Goal: Task Accomplishment & Management: Manage account settings

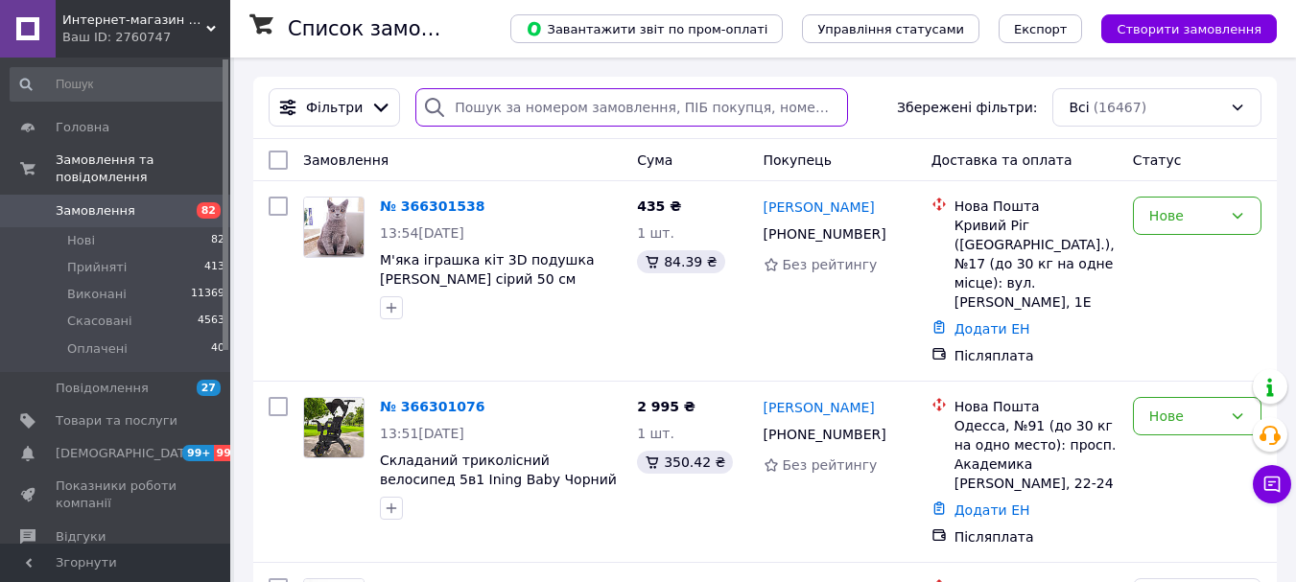
click at [483, 106] on input "search" at bounding box center [631, 107] width 433 height 38
paste input "366346031"
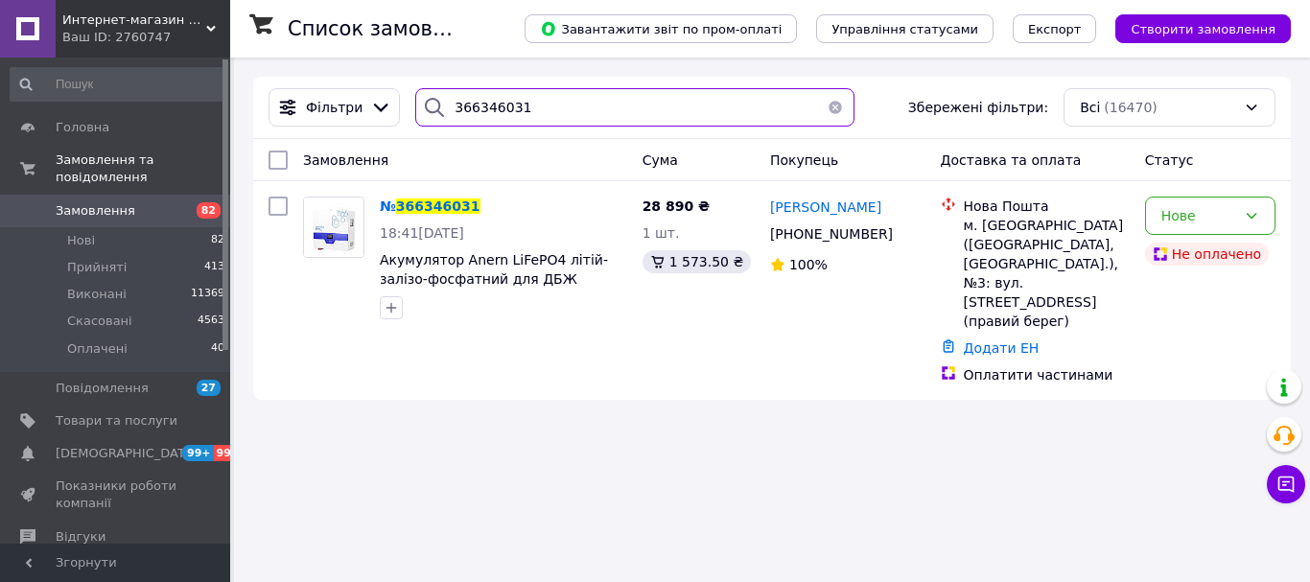
type input "366346031"
drag, startPoint x: 536, startPoint y: 113, endPoint x: 430, endPoint y: 105, distance: 106.8
click at [430, 105] on div "366346031" at bounding box center [634, 107] width 439 height 38
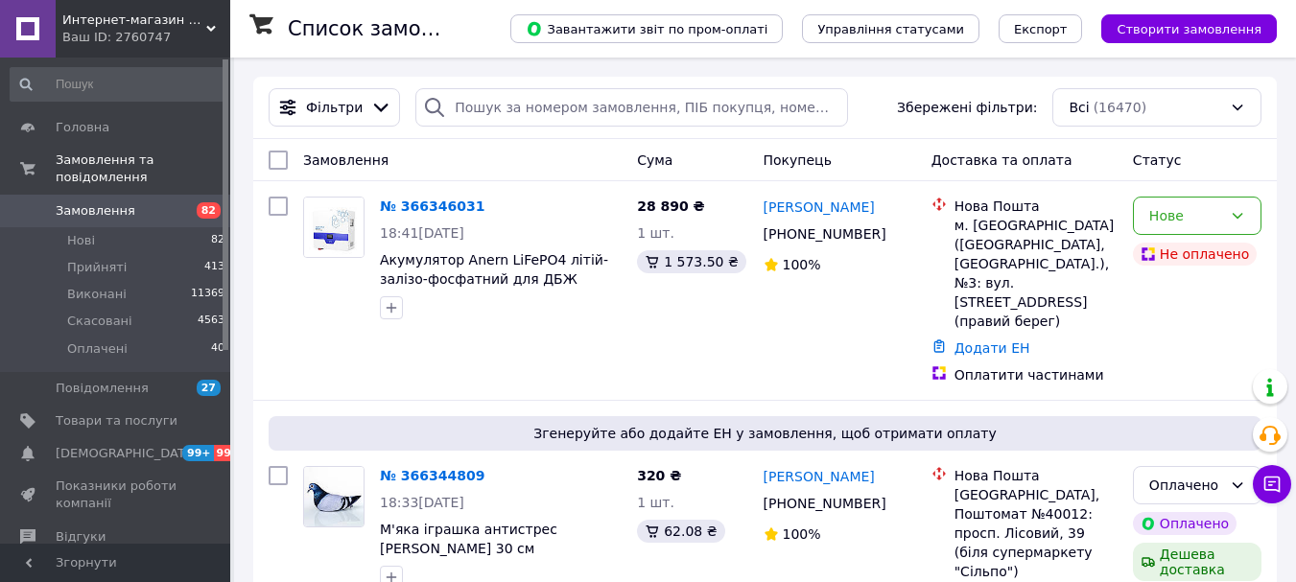
click at [423, 468] on link "№ 366344809" at bounding box center [432, 475] width 105 height 15
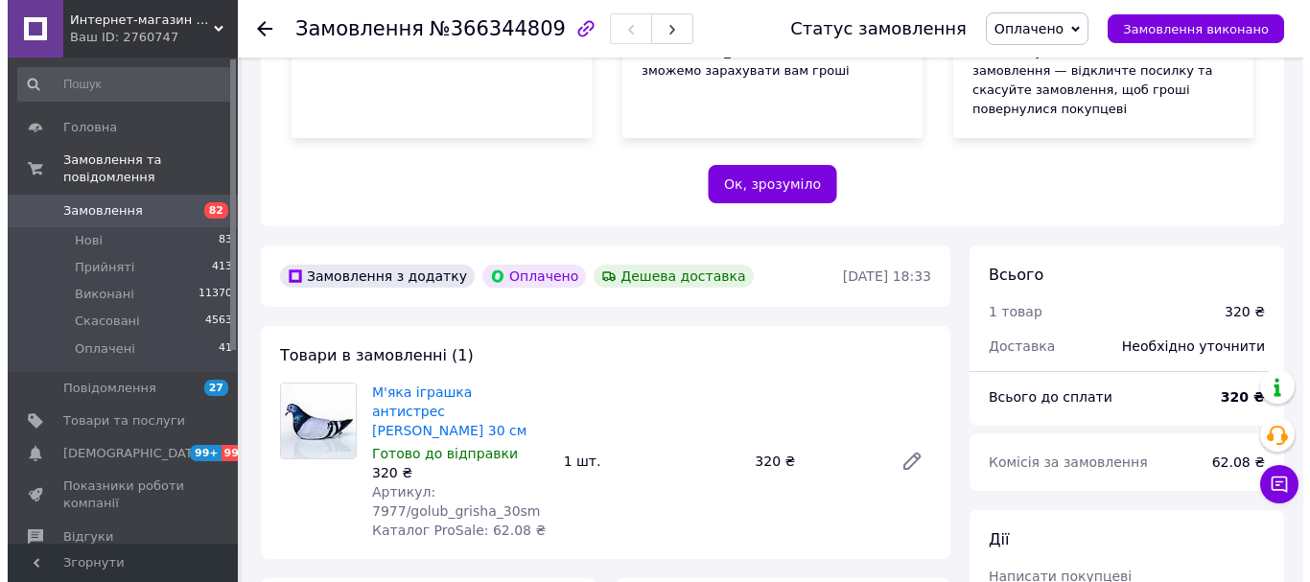
scroll to position [576, 0]
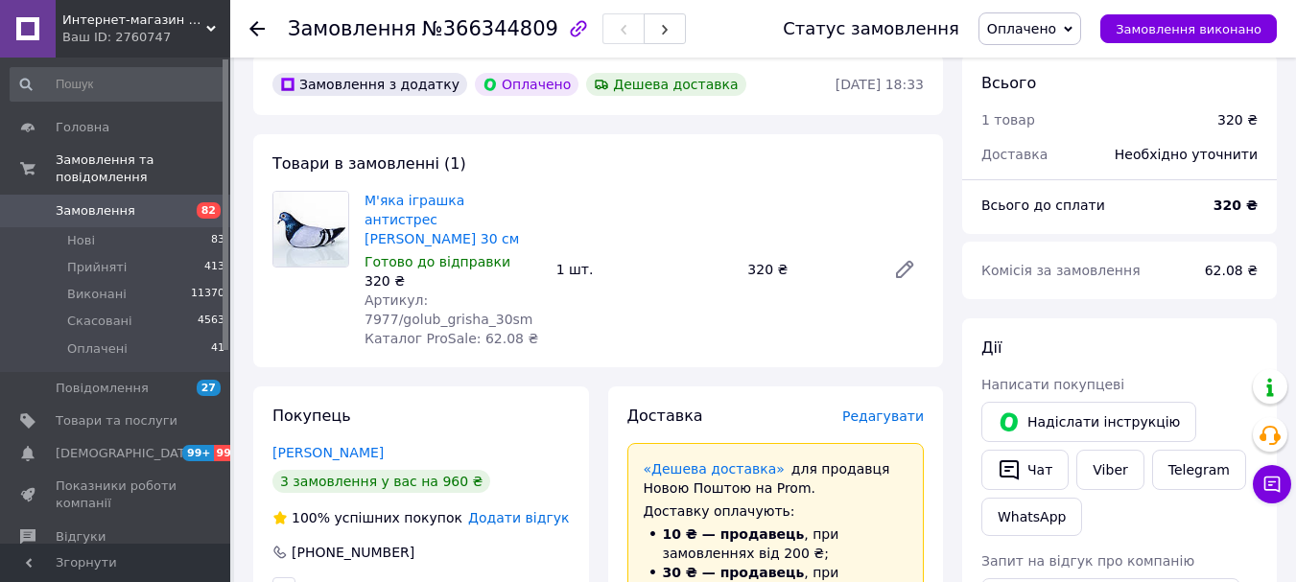
click at [884, 409] on span "Редагувати" at bounding box center [883, 416] width 82 height 15
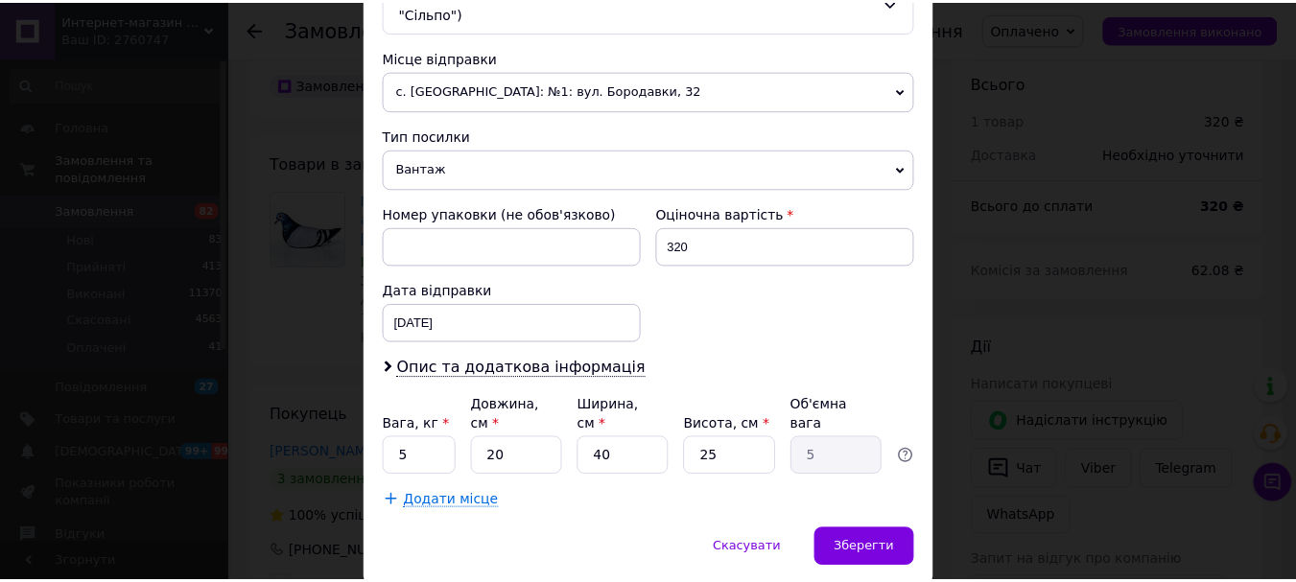
scroll to position [692, 0]
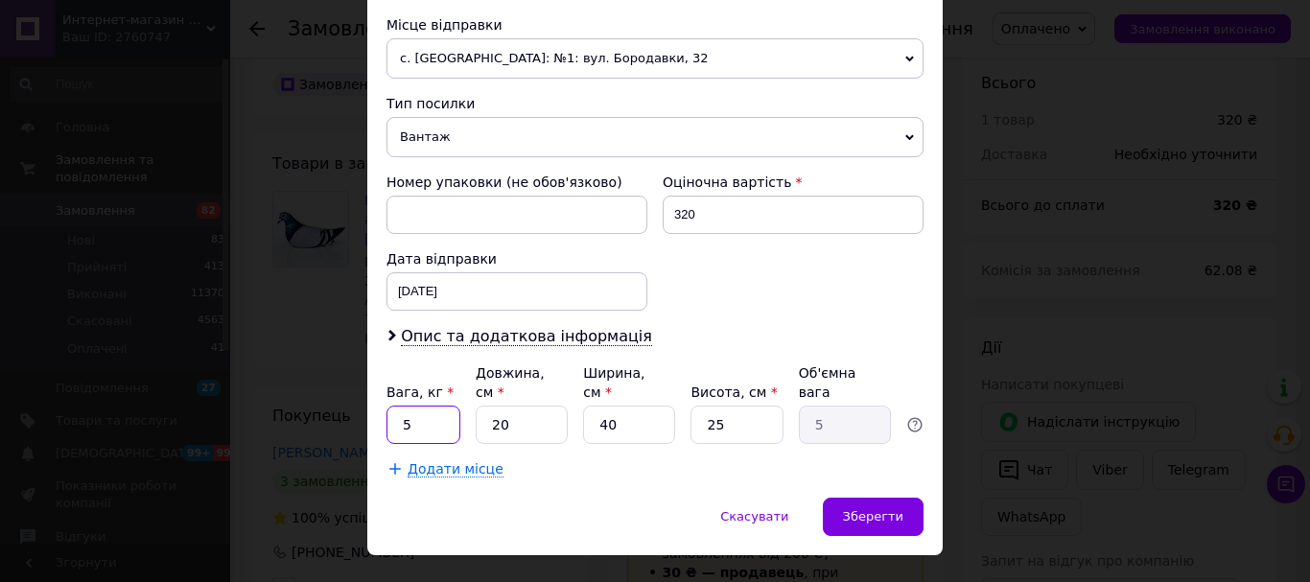
click at [420, 406] on input "5" at bounding box center [424, 425] width 74 height 38
type input "1"
click at [604, 406] on input "40" at bounding box center [629, 425] width 92 height 38
type input "0"
type input "0.1"
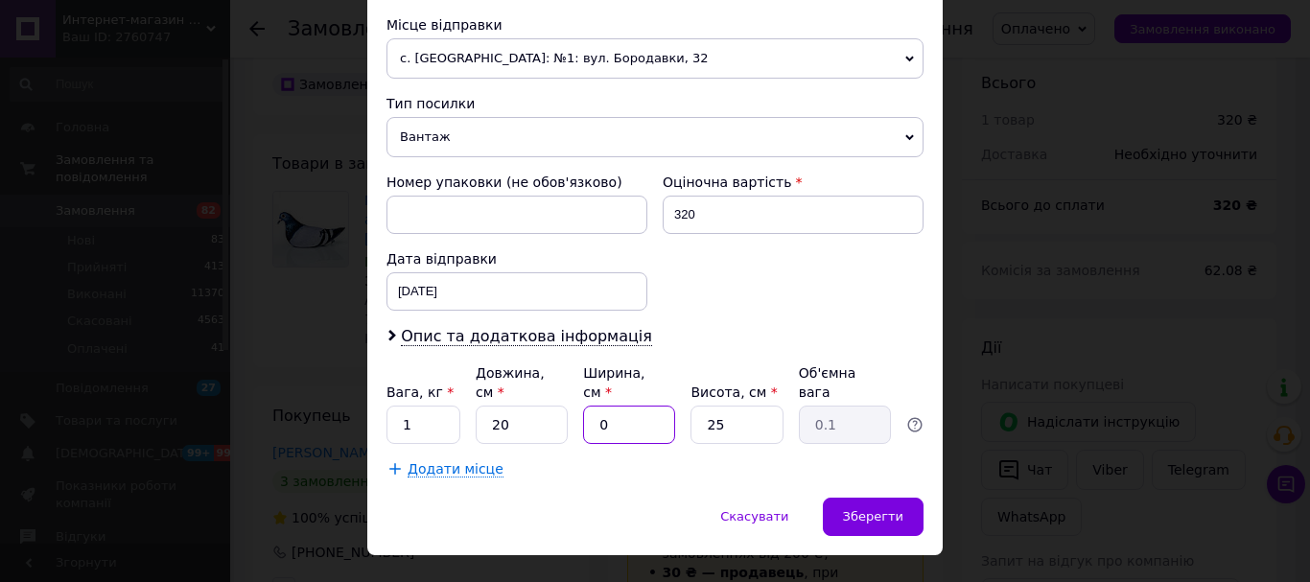
type input "30"
type input "3.75"
type input "30"
click at [848, 498] on div "Зберегти" at bounding box center [873, 517] width 101 height 38
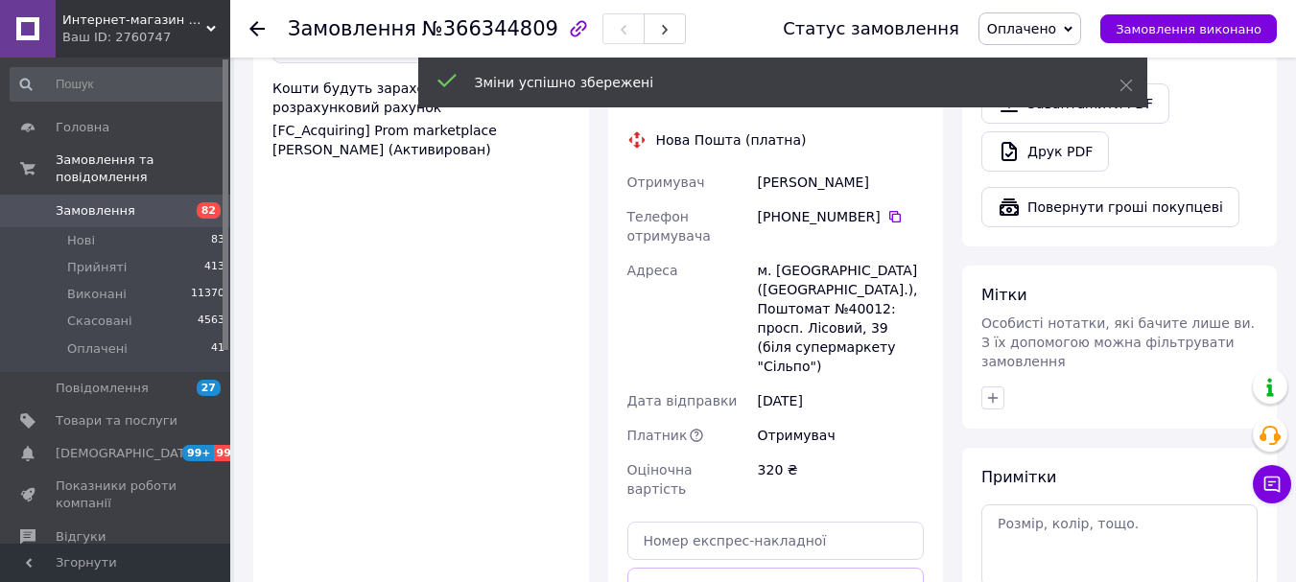
scroll to position [1439, 0]
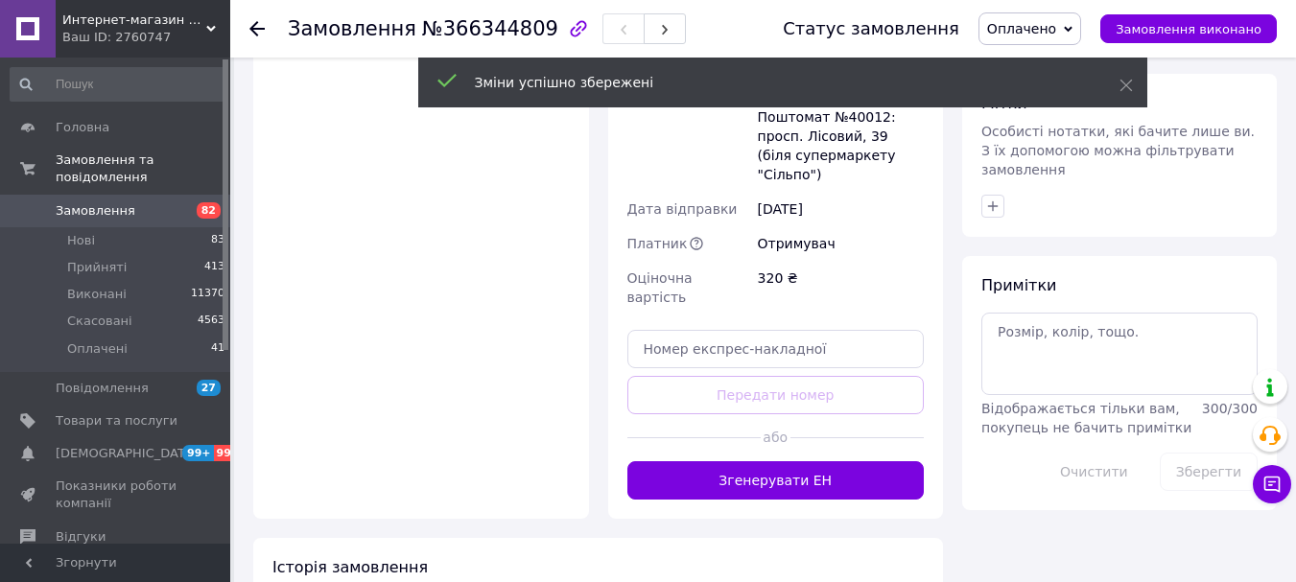
click at [718, 461] on button "Згенерувати ЕН" at bounding box center [775, 480] width 297 height 38
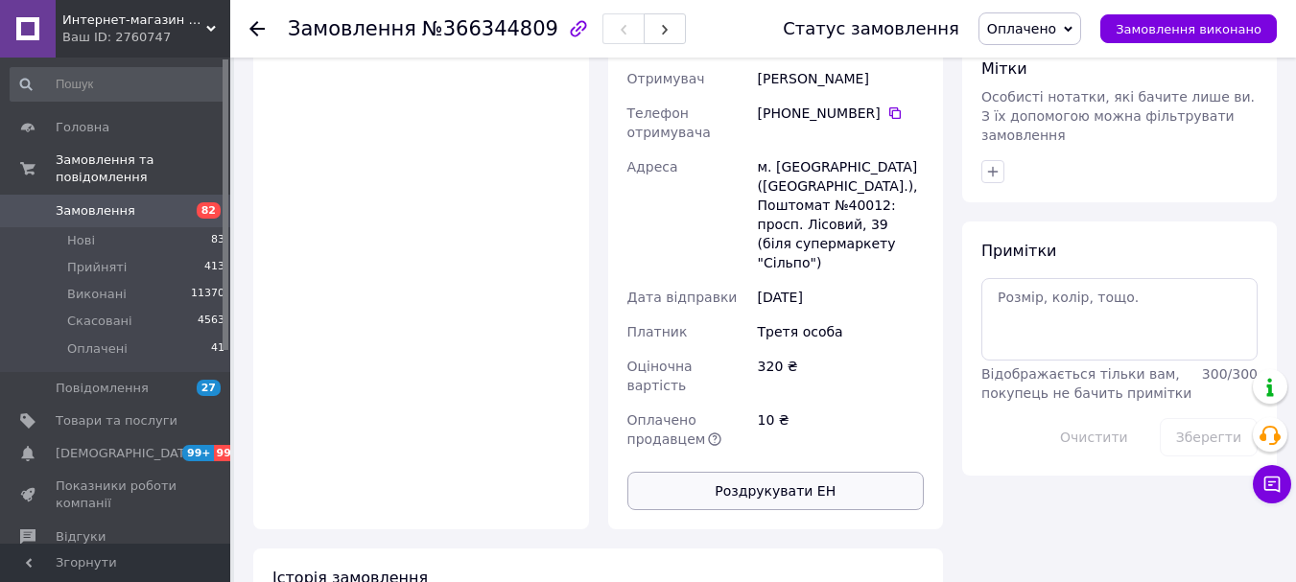
click at [719, 472] on button "Роздрукувати ЕН" at bounding box center [775, 491] width 297 height 38
click at [110, 25] on span "Интернет-магазин Smarttrend" at bounding box center [134, 20] width 144 height 17
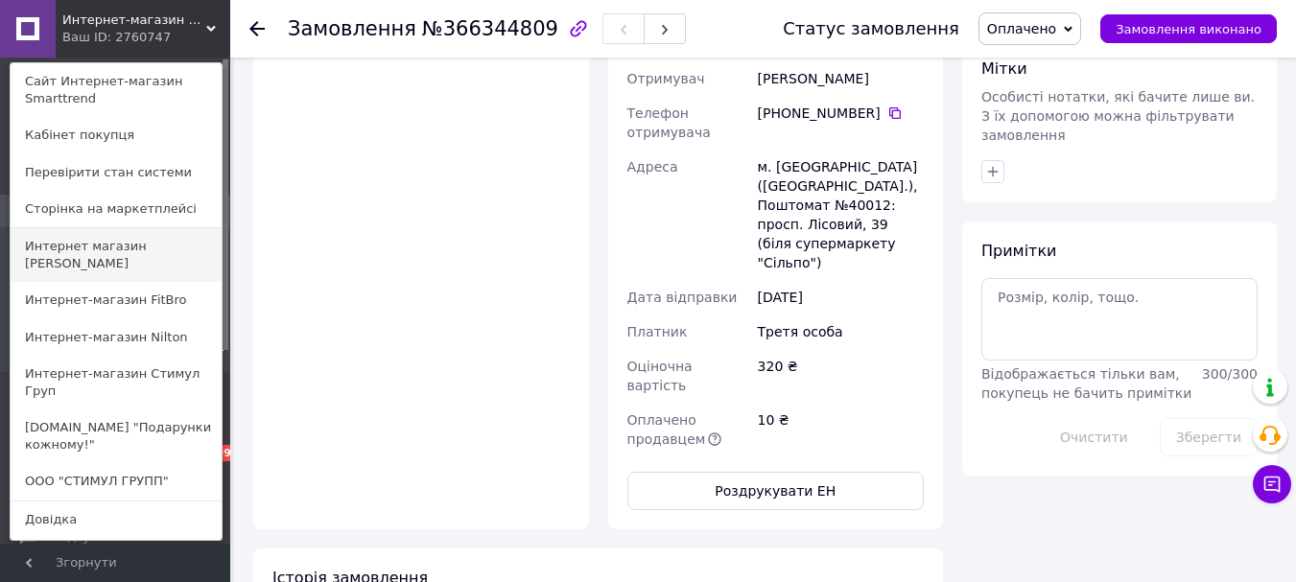
click at [140, 244] on link "Интернет магазин [PERSON_NAME]" at bounding box center [116, 255] width 211 height 54
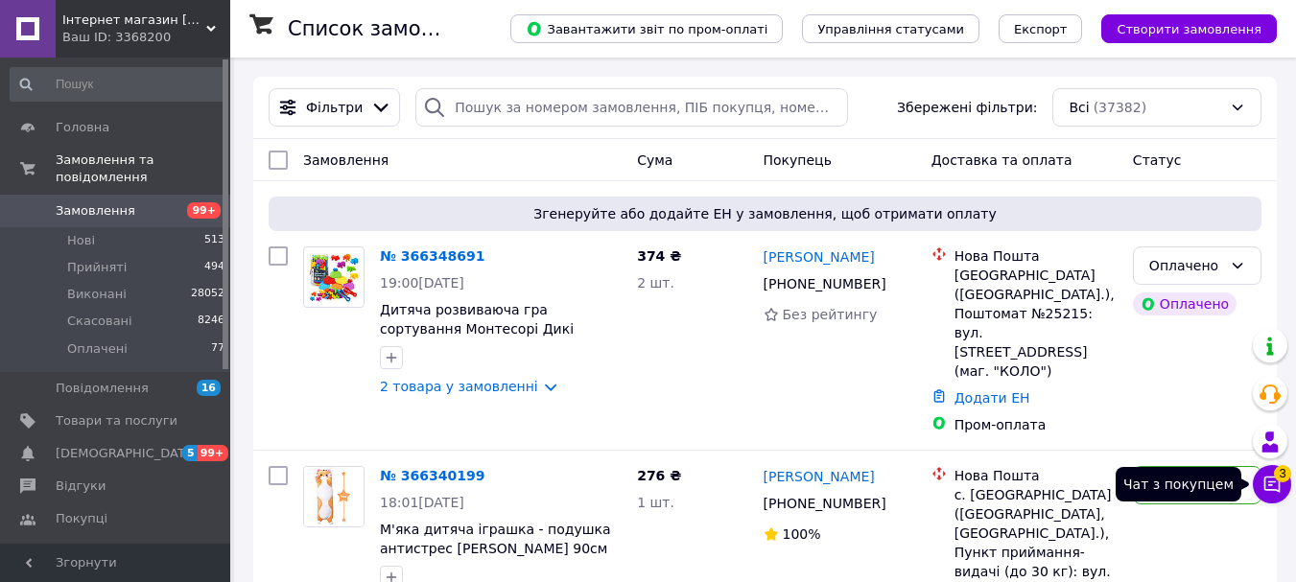
click at [1268, 484] on icon at bounding box center [1271, 484] width 19 height 19
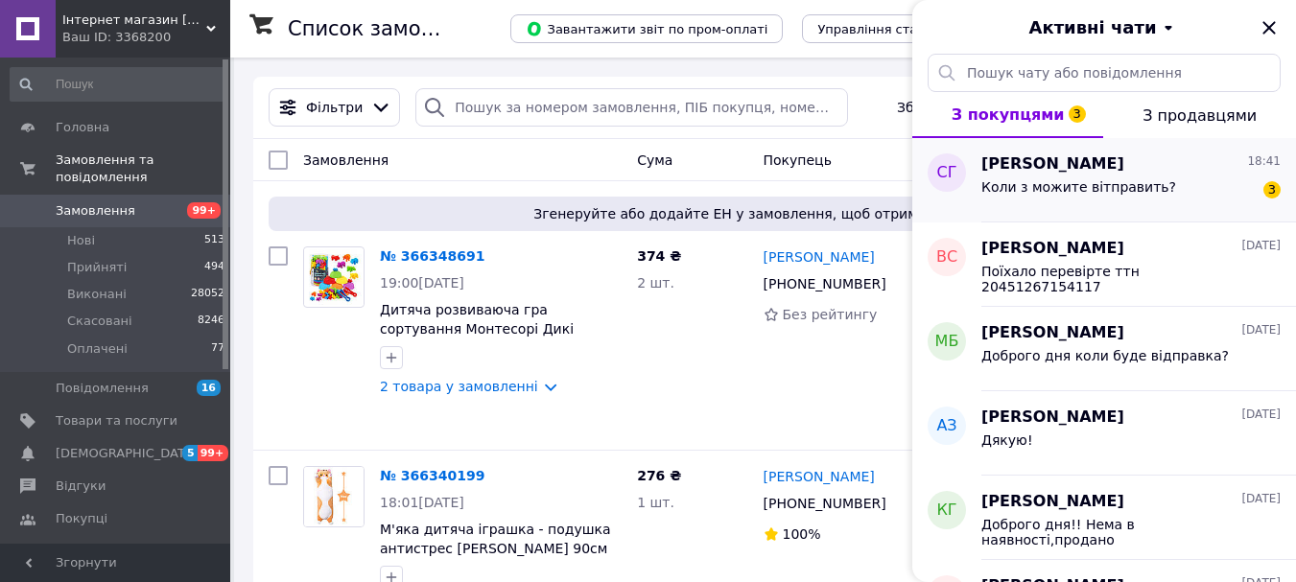
click at [1174, 176] on div "Коли з можите вітправить? 3" at bounding box center [1130, 191] width 299 height 31
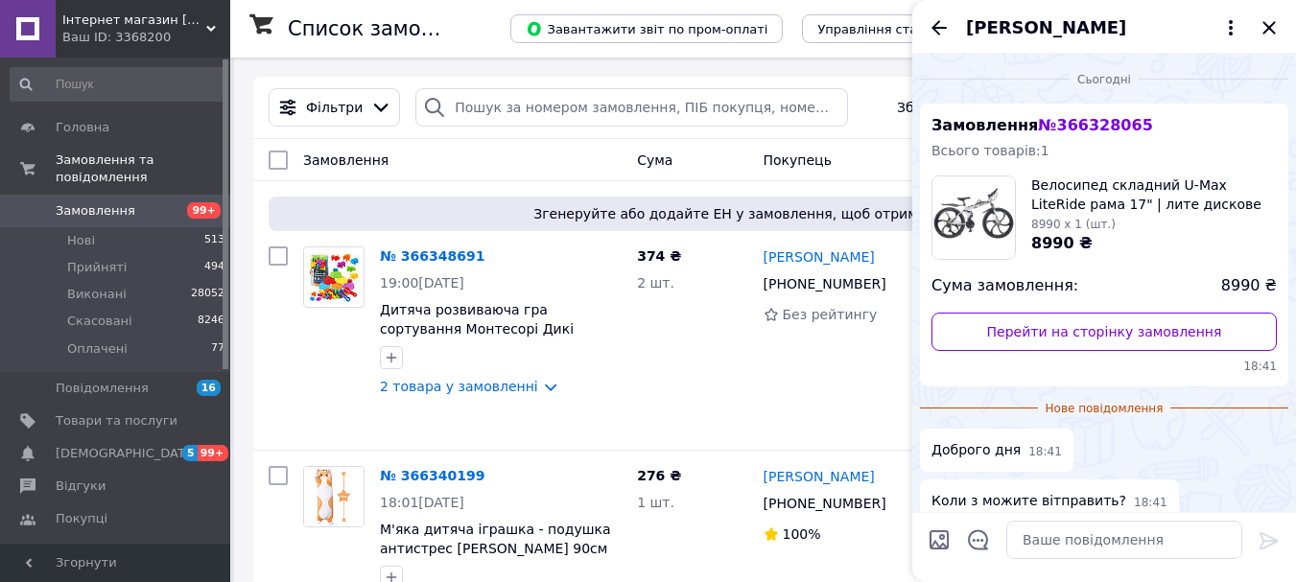
scroll to position [88, 0]
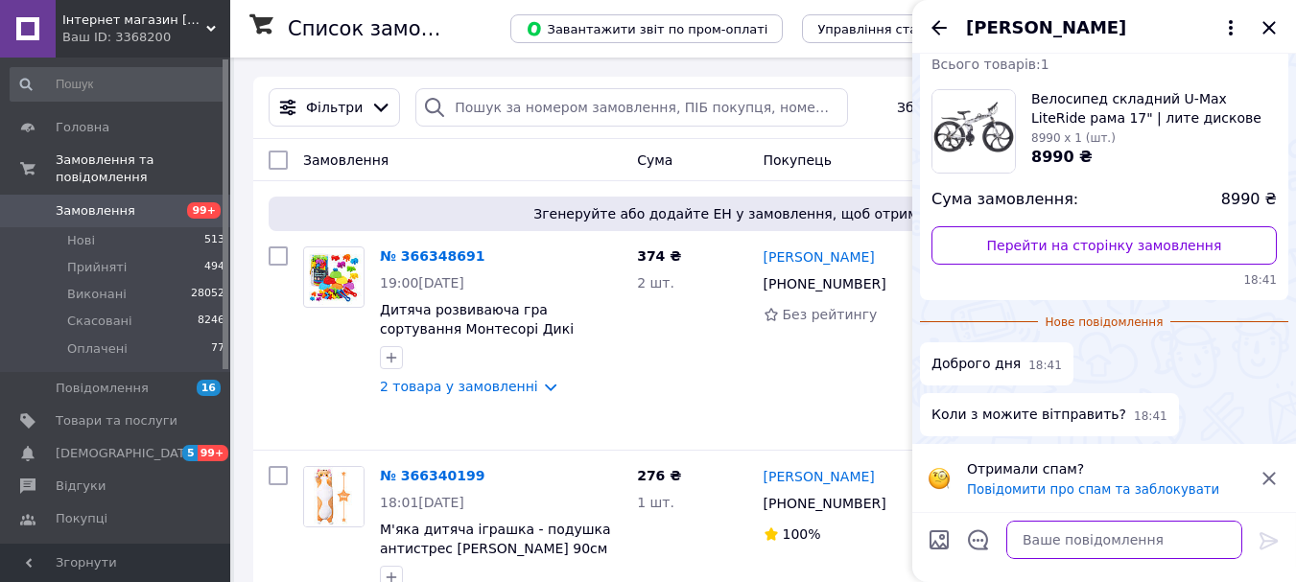
click at [1113, 545] on textarea at bounding box center [1124, 540] width 236 height 38
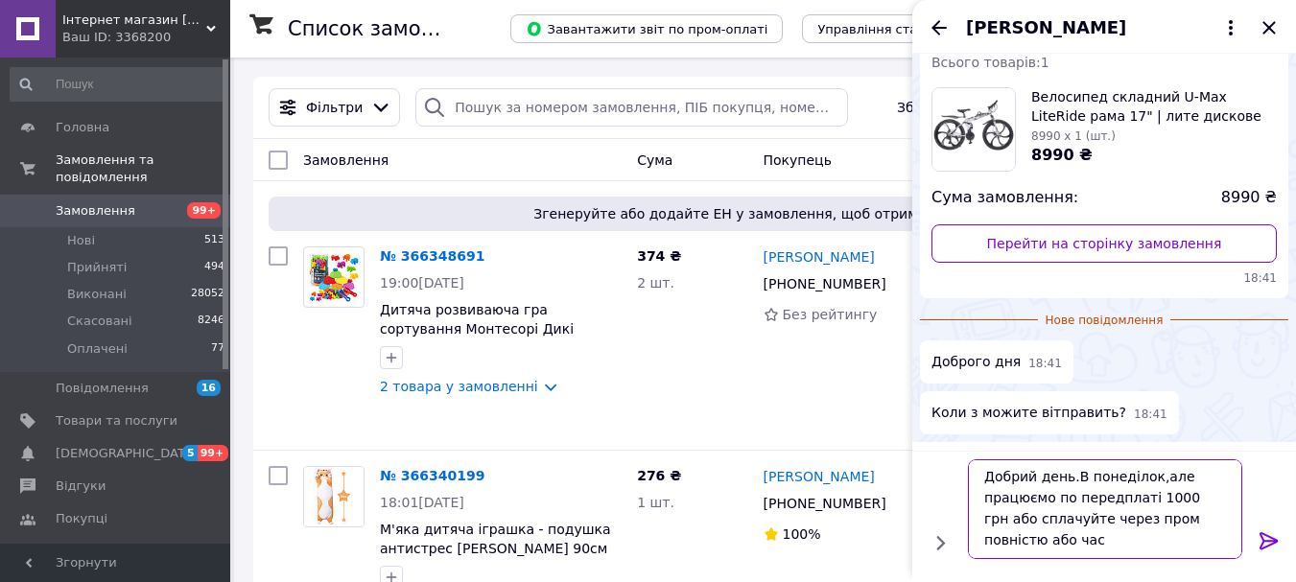
scroll to position [2, 0]
type textarea "Добрий день.В понеділок,але працюємо по передплаті 1000 грн або сплачуйте через…"
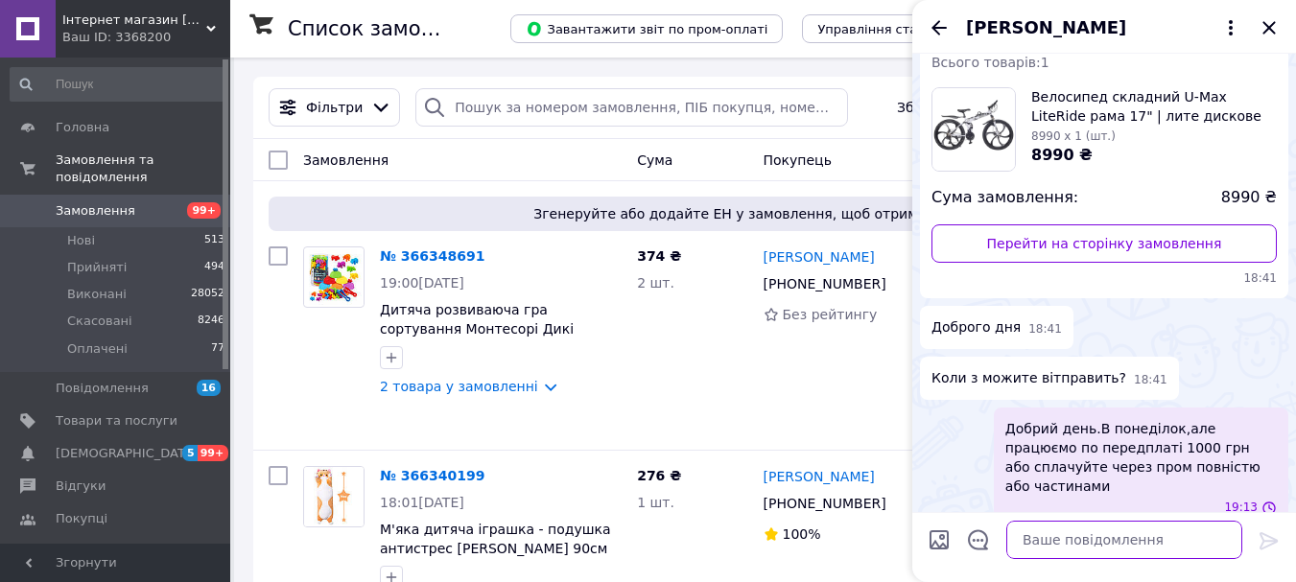
scroll to position [92, 0]
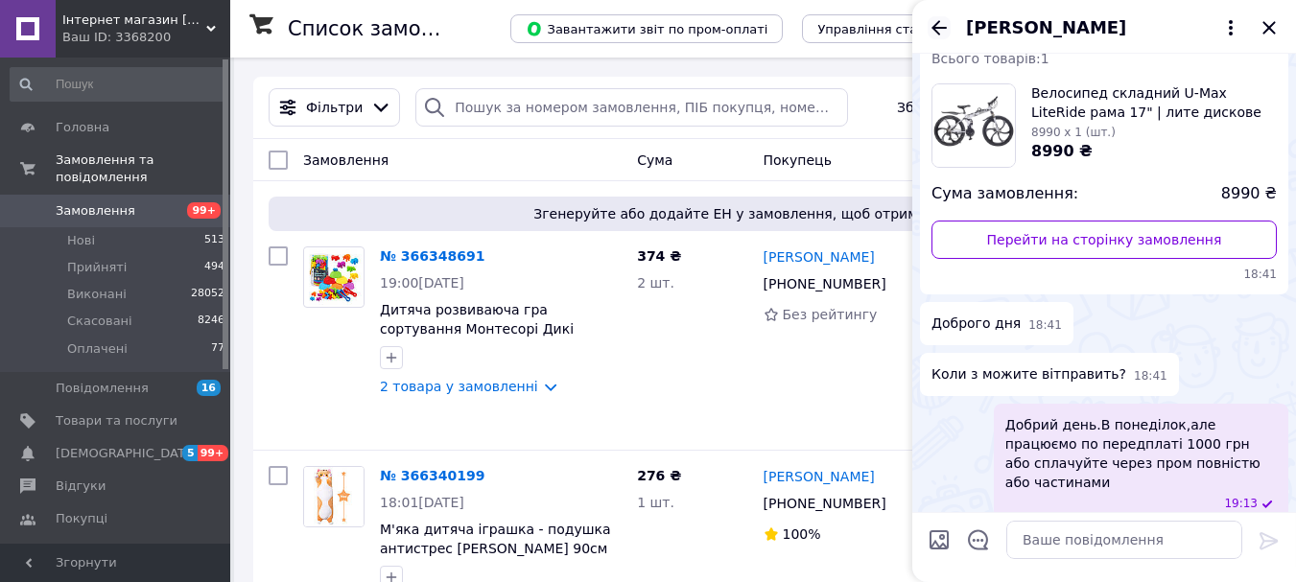
click at [938, 23] on icon "Назад" at bounding box center [938, 27] width 15 height 14
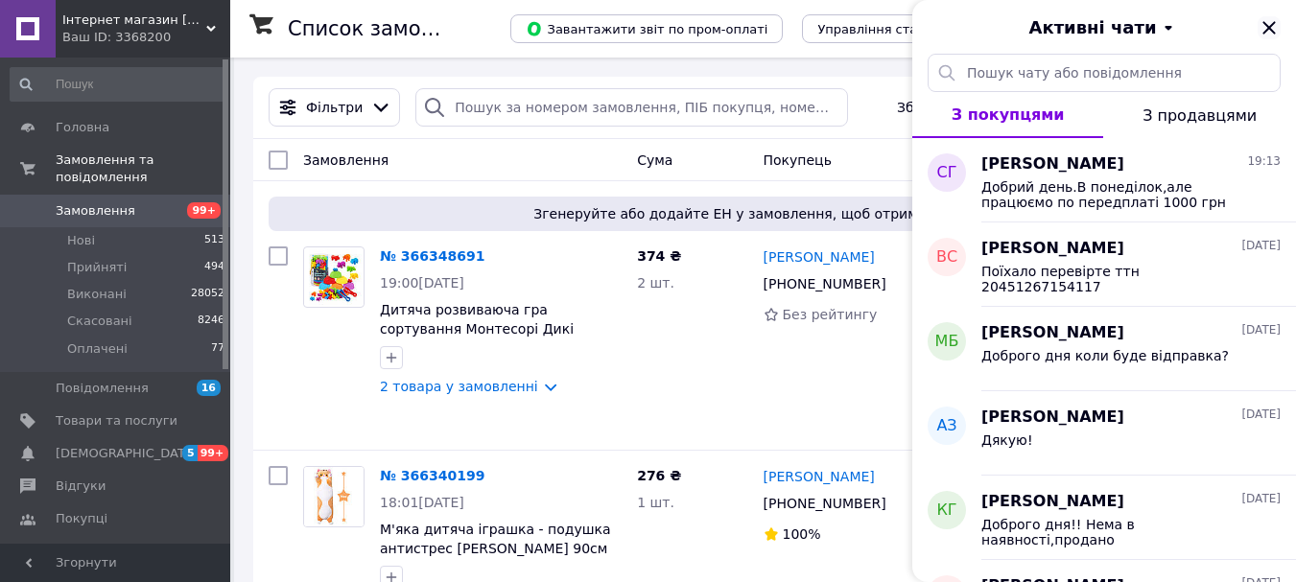
click at [1274, 22] on icon "Закрити" at bounding box center [1268, 27] width 12 height 12
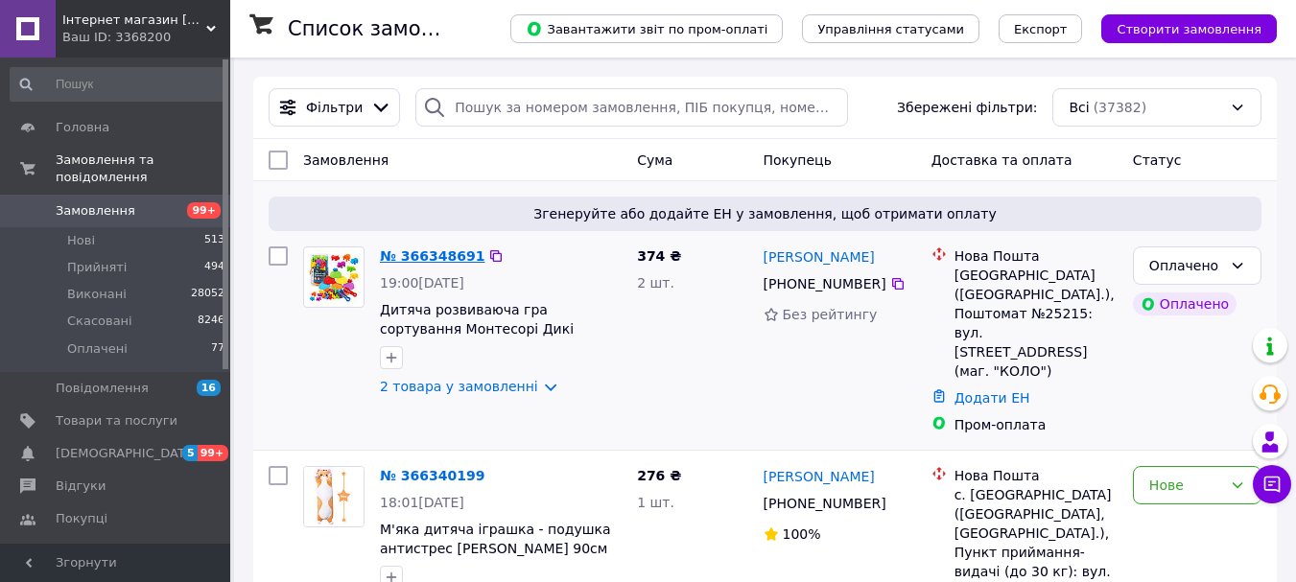
click at [463, 261] on link "№ 366348691" at bounding box center [432, 255] width 105 height 15
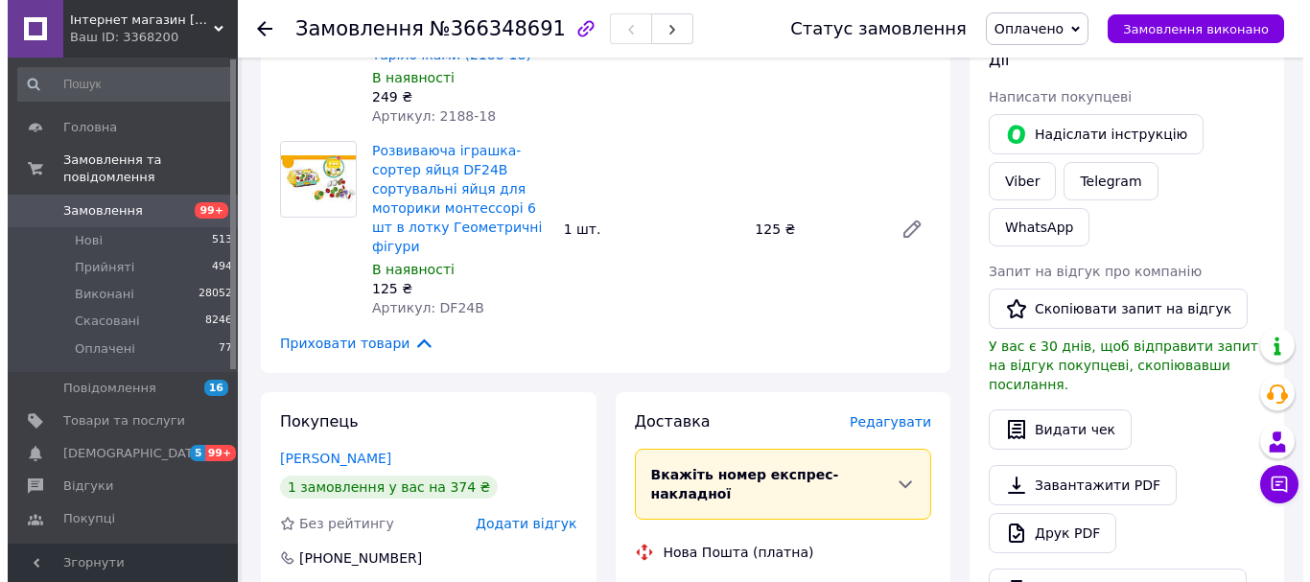
scroll to position [959, 0]
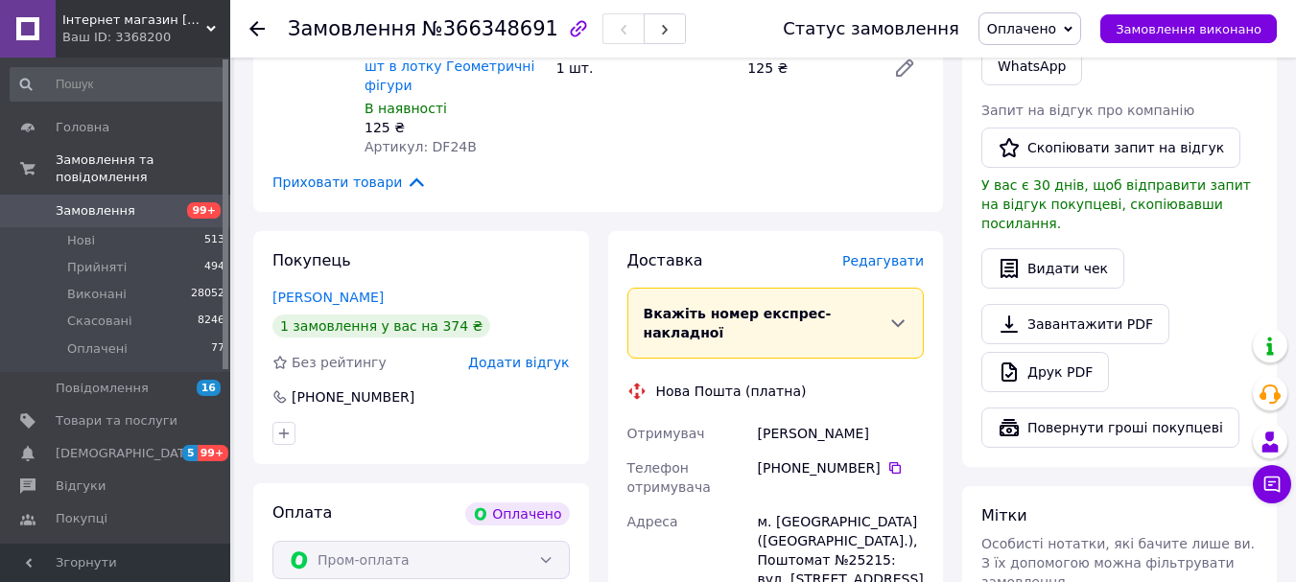
click at [865, 253] on span "Редагувати" at bounding box center [883, 260] width 82 height 15
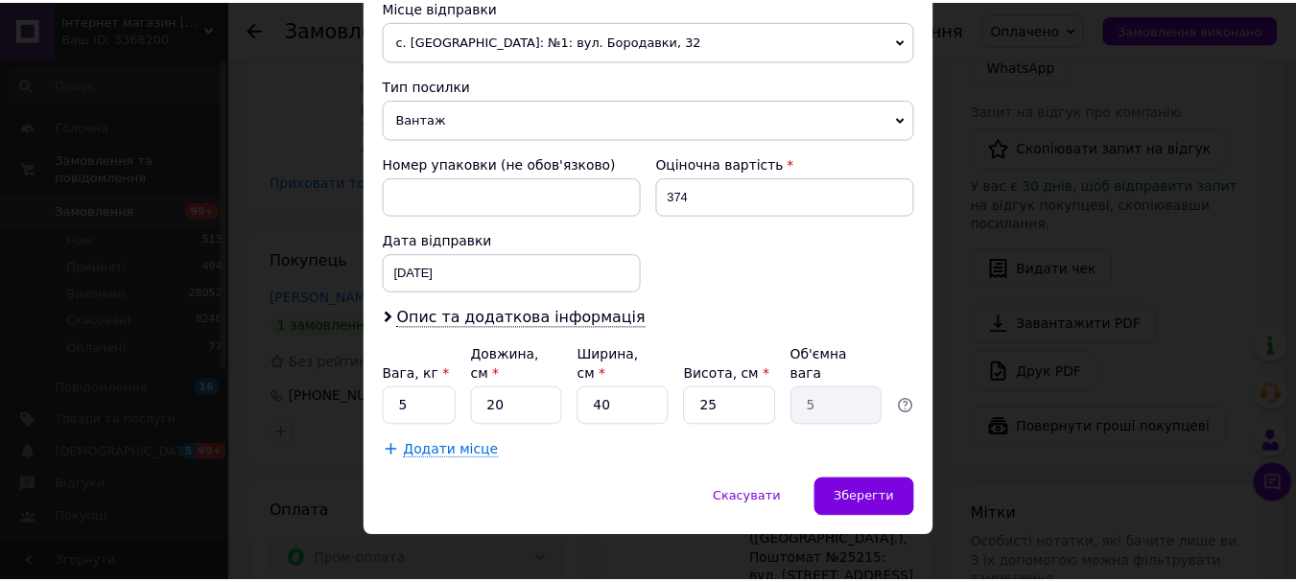
scroll to position [692, 0]
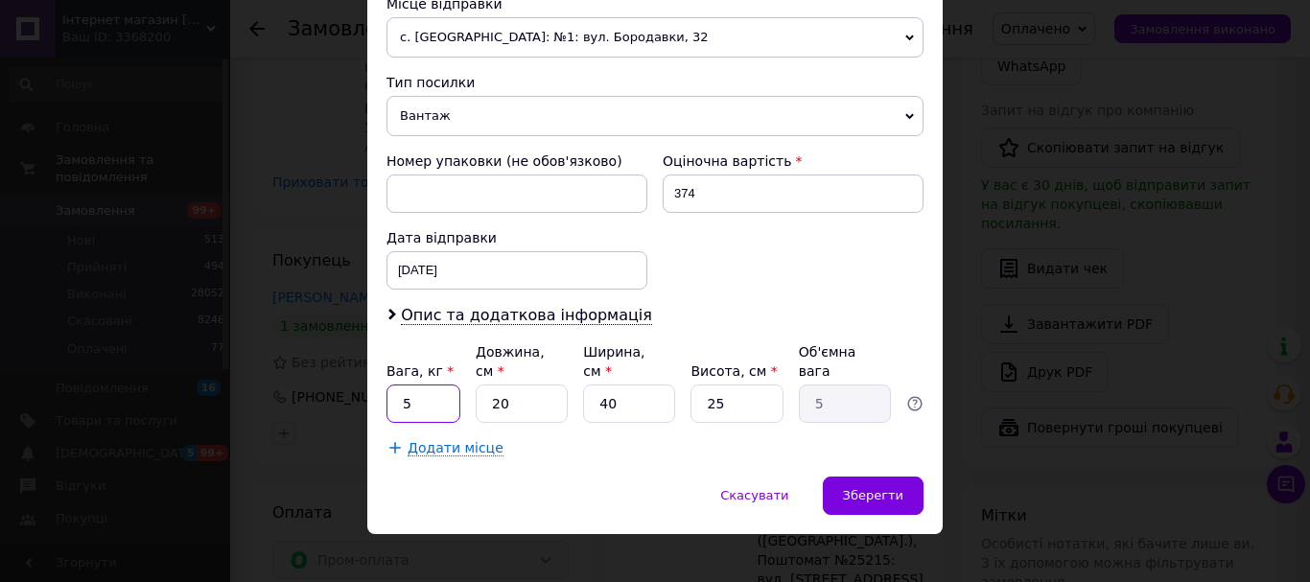
click at [431, 399] on input "5" at bounding box center [424, 404] width 74 height 38
type input "2"
click at [605, 387] on input "40" at bounding box center [629, 404] width 92 height 38
type input "0"
type input "0.1"
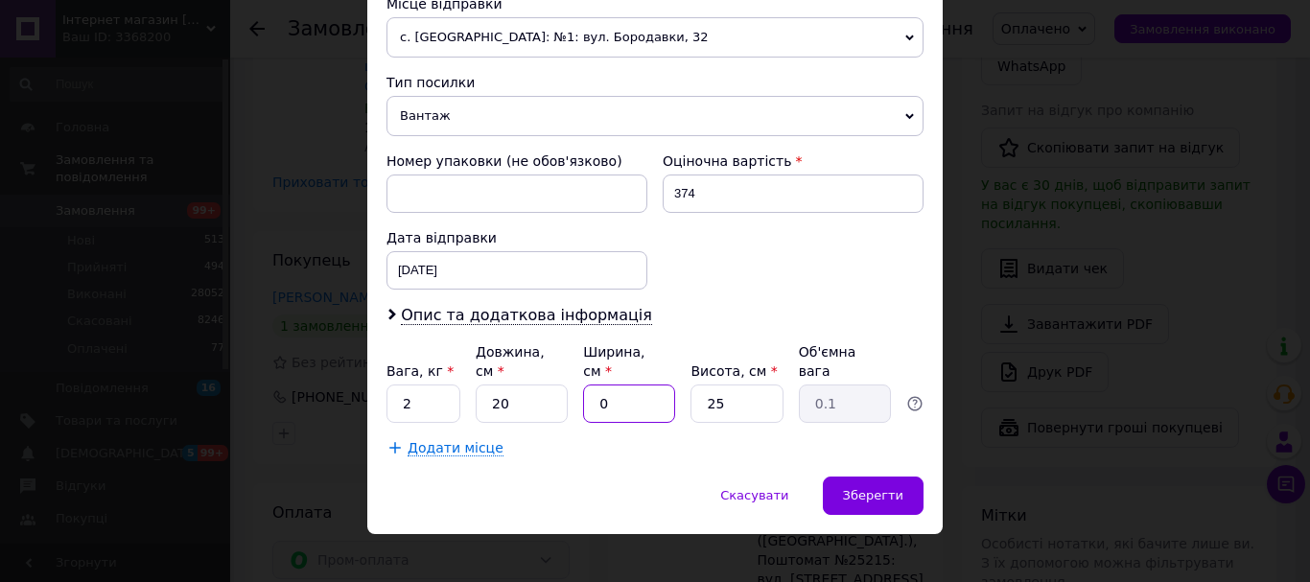
type input "20"
type input "2.5"
type input "20"
click at [739, 385] on input "25" at bounding box center [737, 404] width 92 height 38
type input "2"
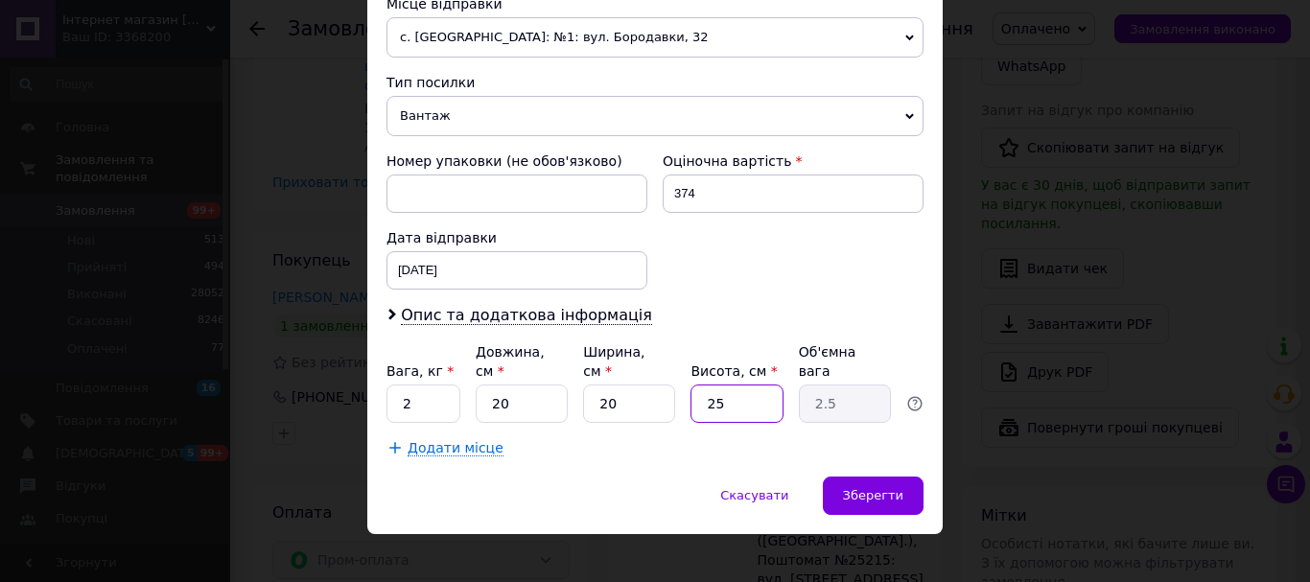
type input "0.2"
type input "20"
type input "2"
type input "20"
click at [852, 488] on span "Зберегти" at bounding box center [873, 495] width 60 height 14
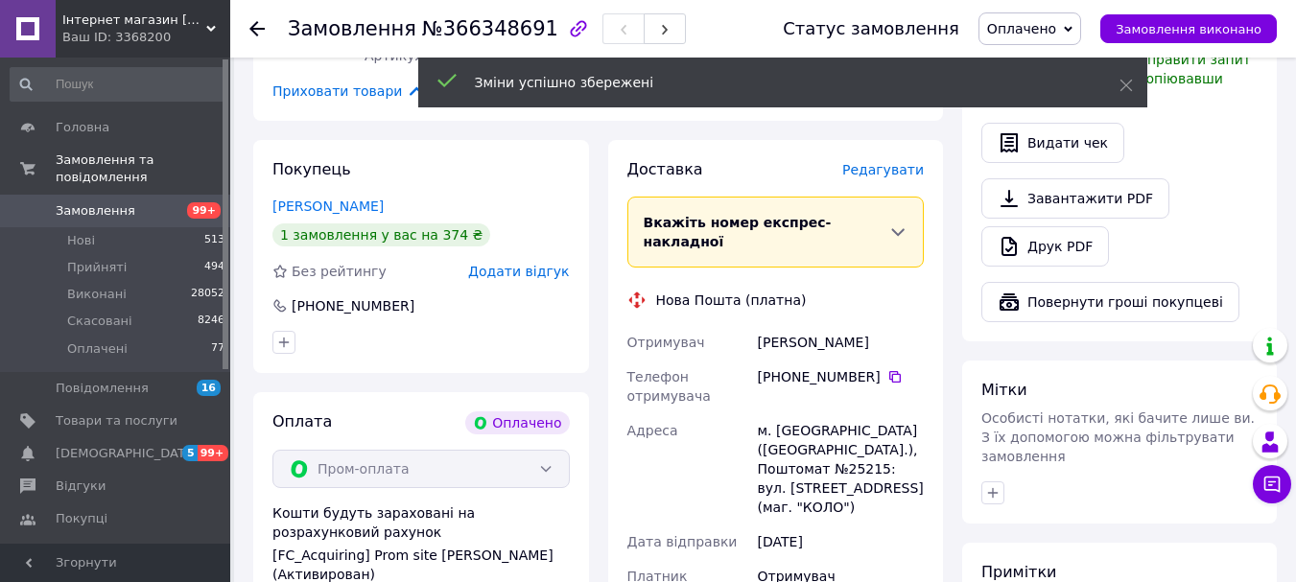
scroll to position [1247, 0]
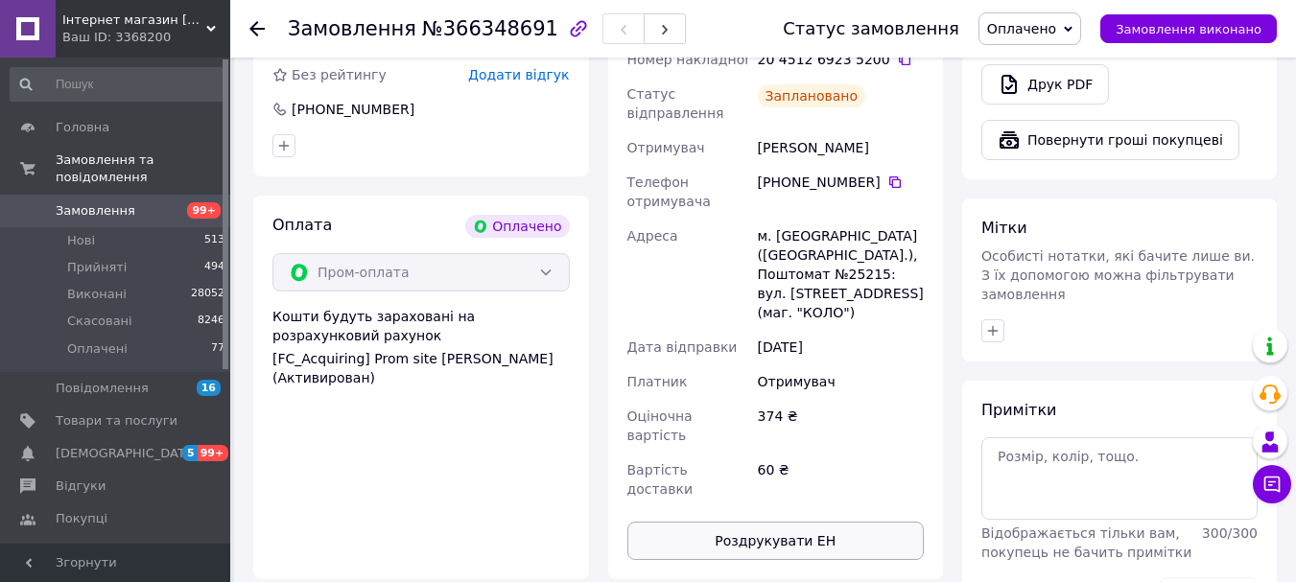
click at [719, 522] on button "Роздрукувати ЕН" at bounding box center [775, 541] width 297 height 38
